Goal: Information Seeking & Learning: Learn about a topic

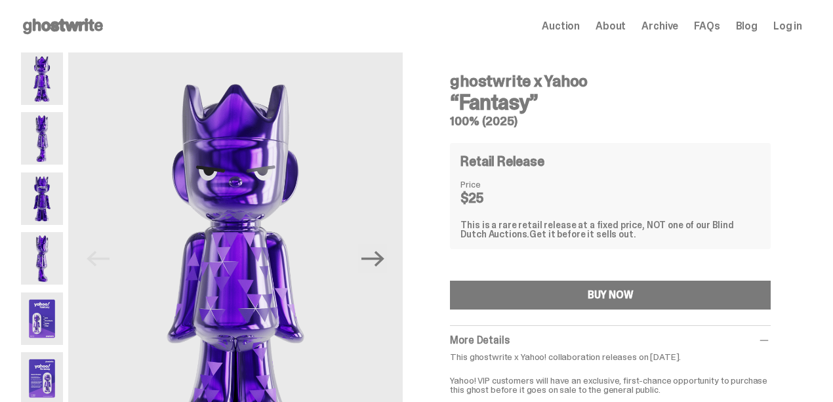
click at [91, 28] on use at bounding box center [63, 26] width 80 height 16
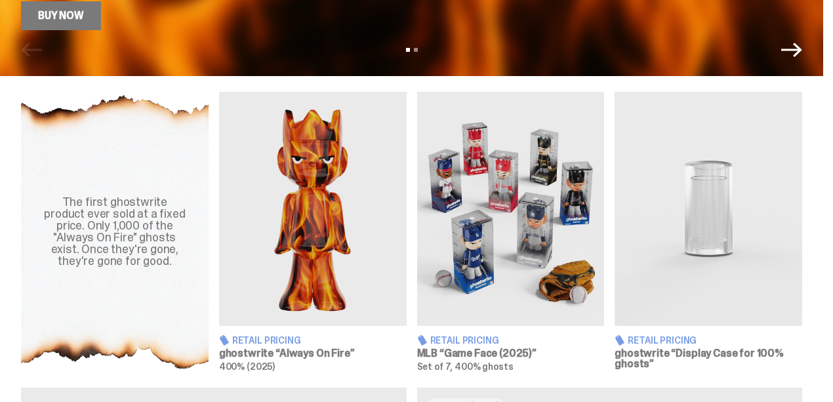
scroll to position [481, 0]
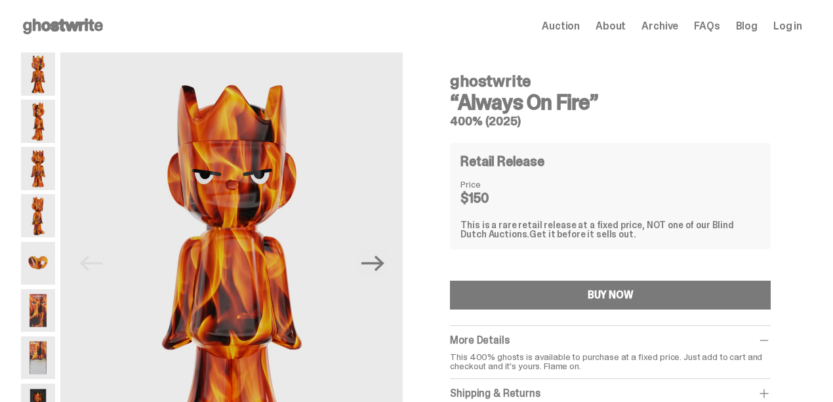
click at [63, 23] on use at bounding box center [63, 26] width 80 height 16
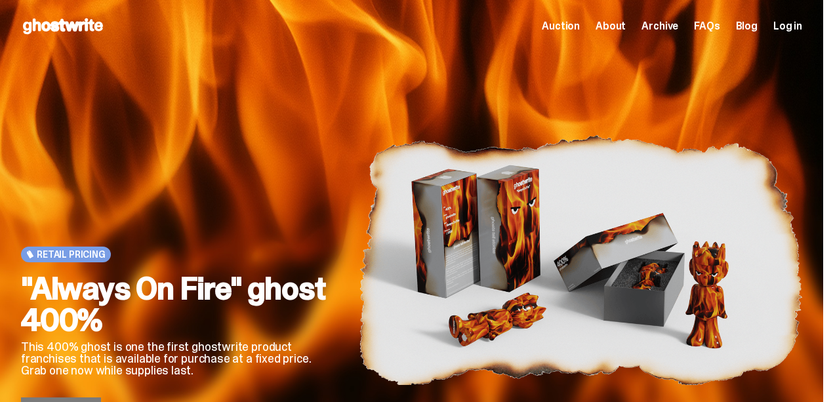
click at [613, 25] on span "About" at bounding box center [611, 26] width 30 height 10
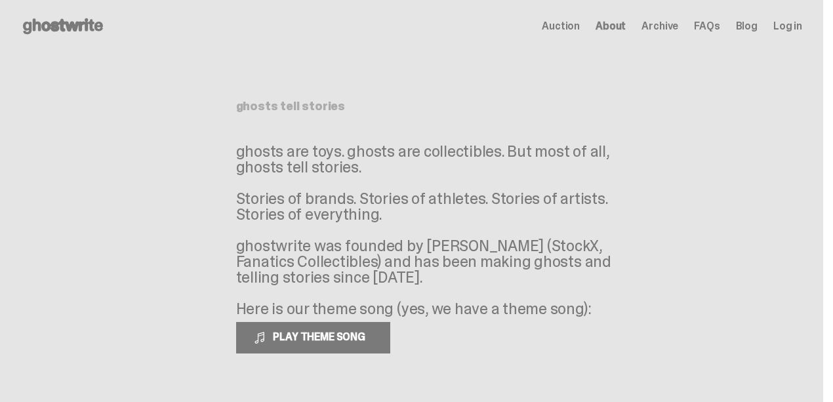
click at [707, 27] on span "FAQs" at bounding box center [707, 26] width 26 height 10
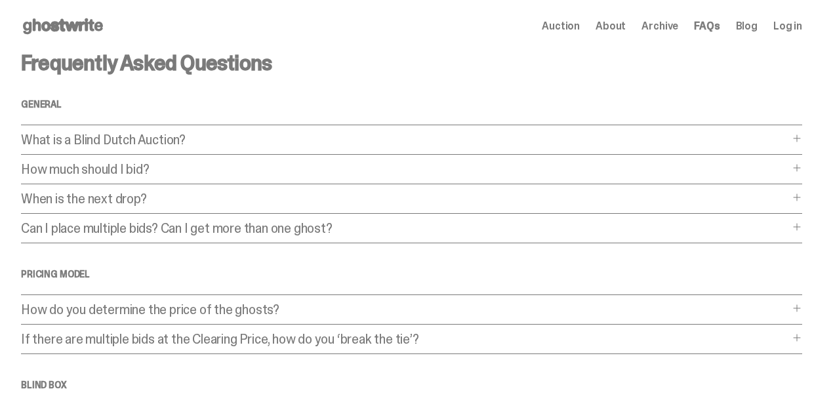
click at [675, 133] on div "Frequently Asked Questions General What is a Blind Dutch Auction? What is a Bli…" at bounding box center [411, 398] width 781 height 693
click at [793, 140] on span at bounding box center [797, 138] width 10 height 10
